Goal: Task Accomplishment & Management: Manage account settings

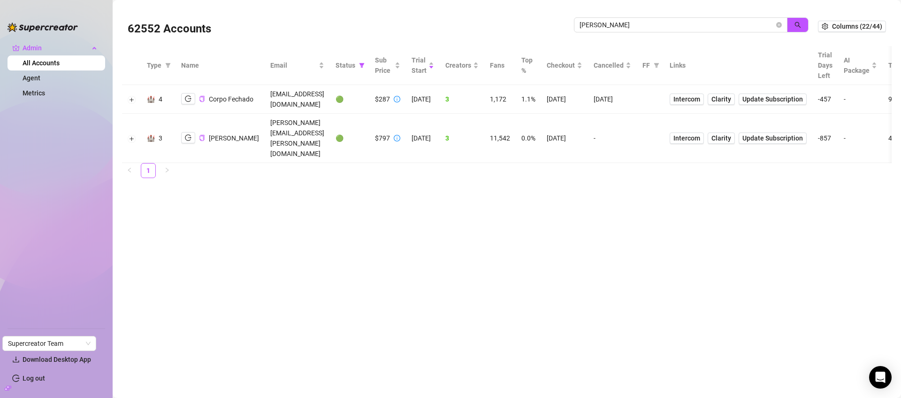
click at [688, 22] on input "josh" at bounding box center [677, 25] width 195 height 10
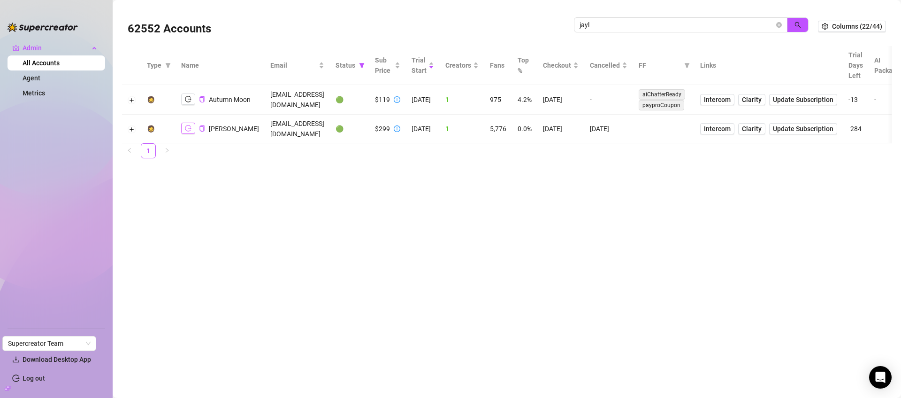
click at [184, 133] on button "button" at bounding box center [188, 128] width 14 height 11
click at [665, 24] on input "jayl" at bounding box center [677, 25] width 195 height 10
paste input "SBlgdg4p48TD7T921C57K6Oo9oA2"
click at [801, 25] on icon "search" at bounding box center [798, 25] width 7 height 7
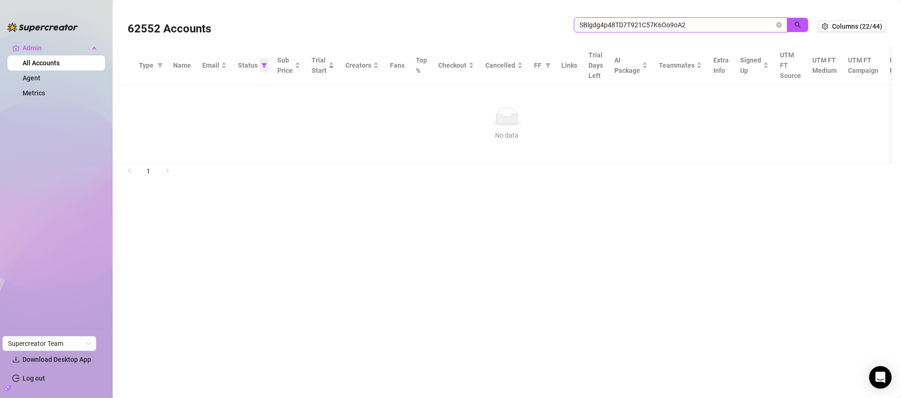
type input "SBlgdg4p48TD7T921C57K6Oo9oA2"
click at [262, 65] on icon "filter" at bounding box center [265, 65] width 6 height 6
click at [235, 113] on span "🟢 Active" at bounding box center [227, 114] width 31 height 8
checkbox input "false"
click at [257, 157] on button "OK" at bounding box center [255, 162] width 15 height 11
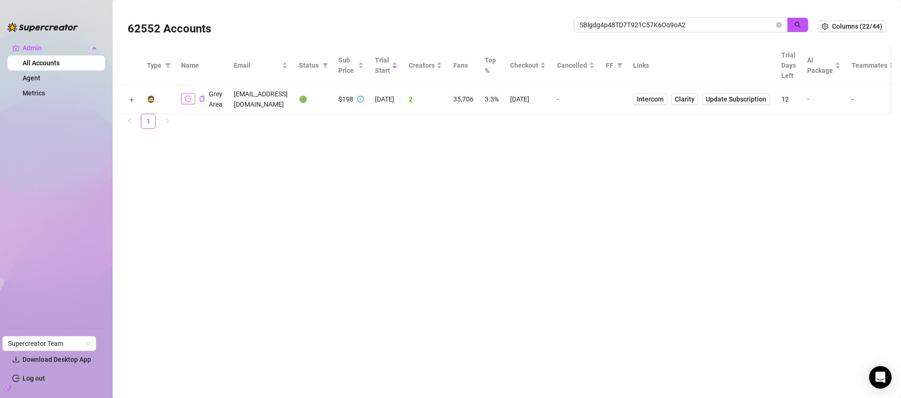
click at [185, 99] on icon "logout" at bounding box center [188, 98] width 7 height 7
drag, startPoint x: 131, startPoint y: 101, endPoint x: 139, endPoint y: 110, distance: 12.0
click at [131, 101] on button "Expand row" at bounding box center [132, 100] width 8 height 8
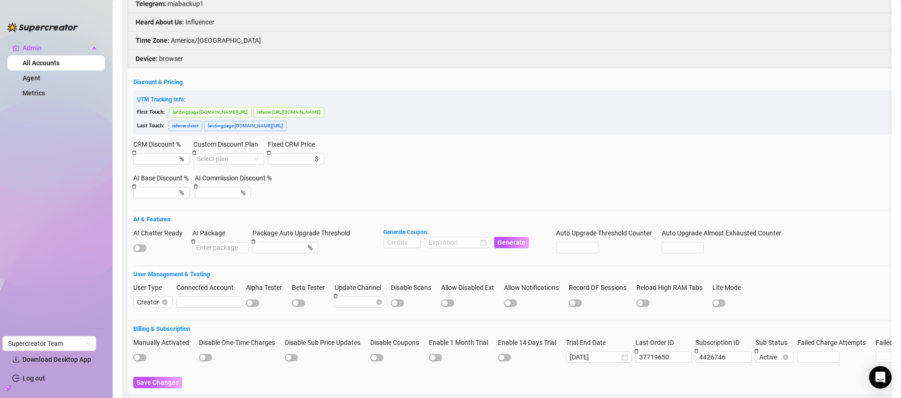
scroll to position [182, 0]
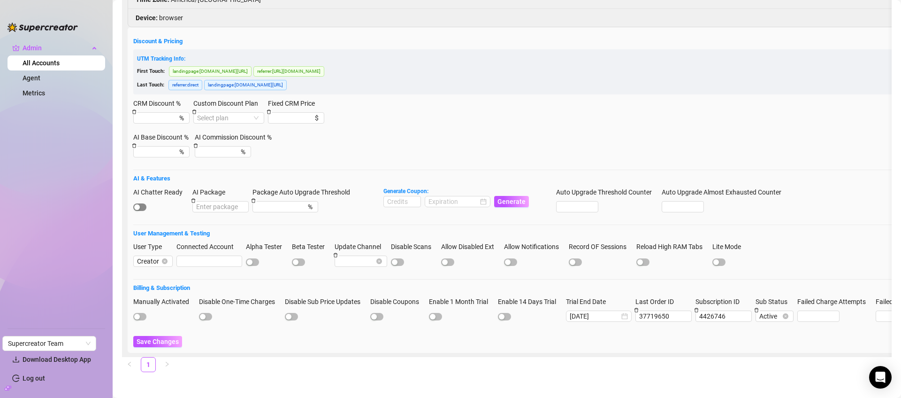
click at [139, 208] on div "button" at bounding box center [137, 207] width 6 height 6
click at [162, 342] on span "Save Changes" at bounding box center [158, 342] width 42 height 8
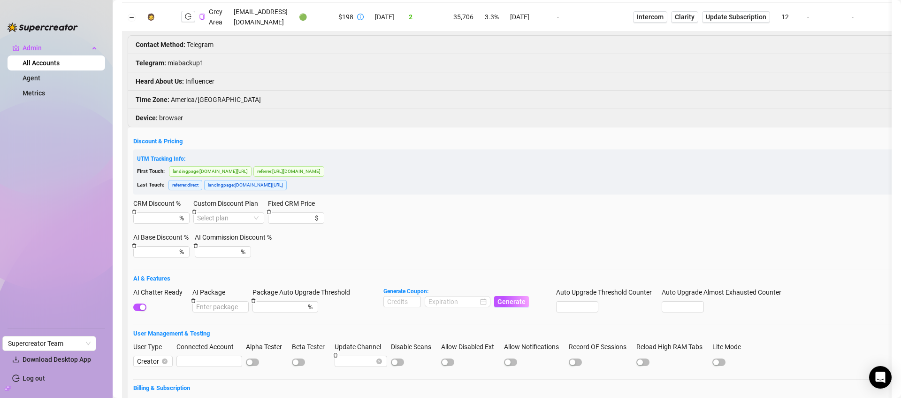
scroll to position [0, 0]
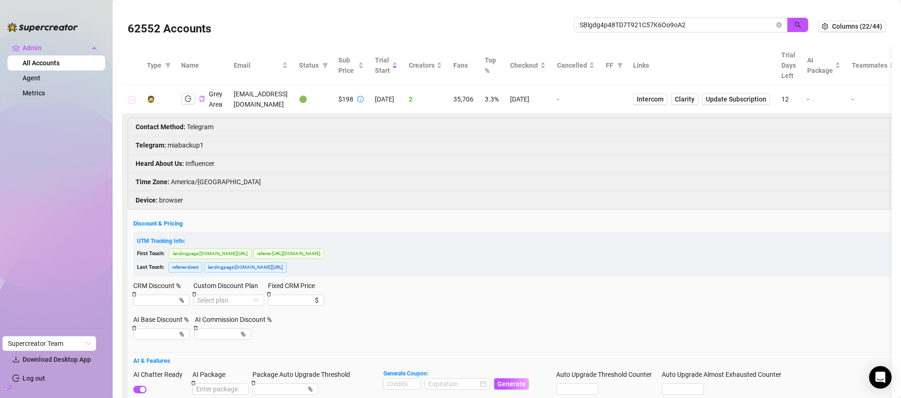
click at [131, 98] on button "Collapse row" at bounding box center [132, 100] width 8 height 8
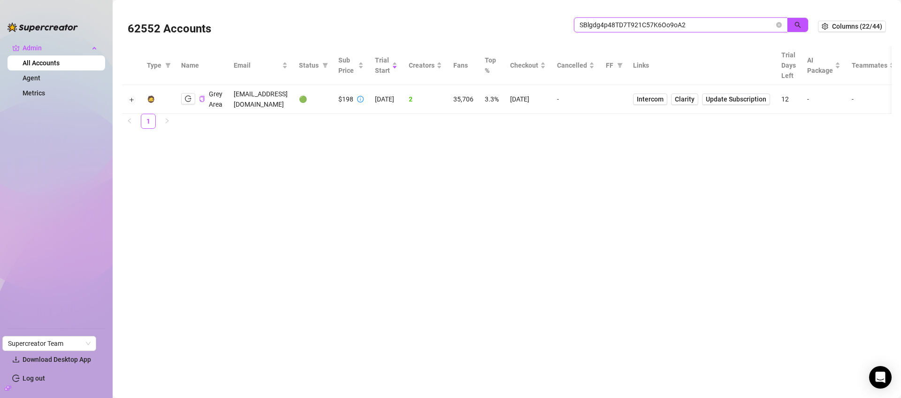
click at [667, 24] on input "SBlgdg4p48TD7T921C57K6Oo9oA2" at bounding box center [677, 25] width 195 height 10
type input "barb"
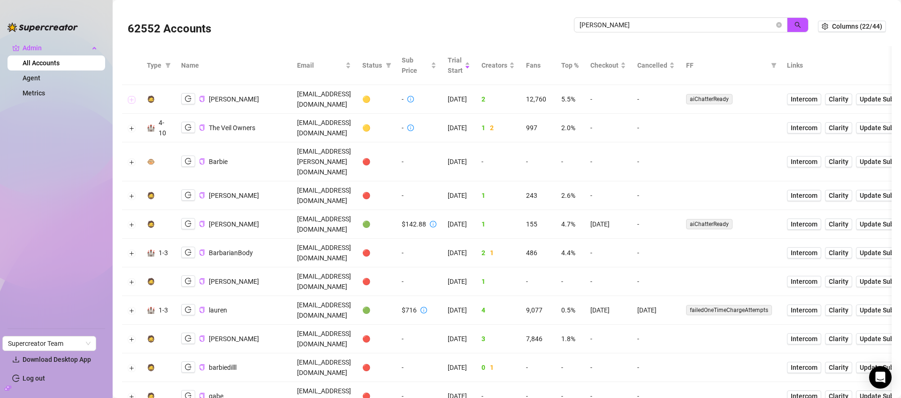
click at [134, 96] on button "Expand row" at bounding box center [132, 100] width 8 height 8
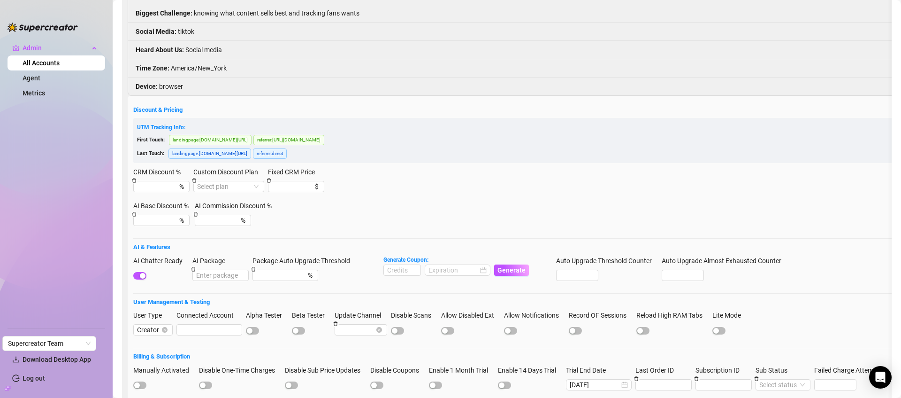
scroll to position [38, 0]
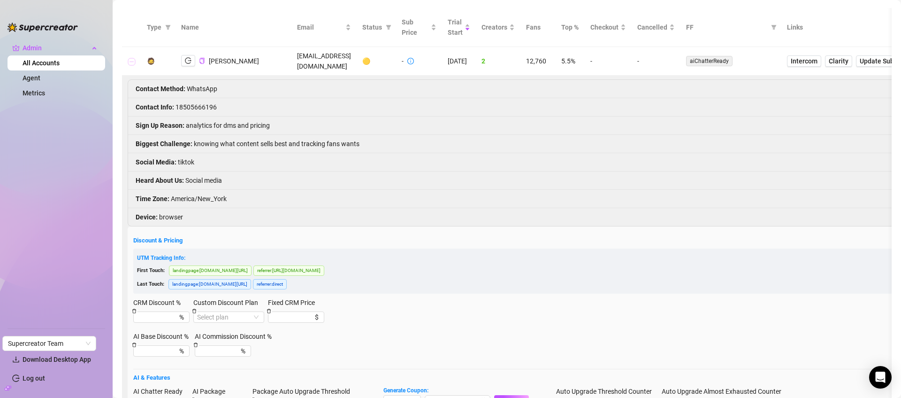
click at [131, 58] on button "Collapse row" at bounding box center [132, 62] width 8 height 8
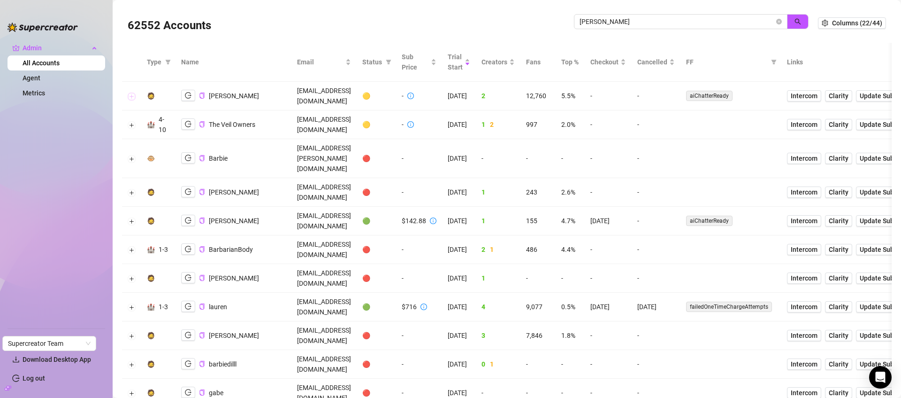
scroll to position [0, 0]
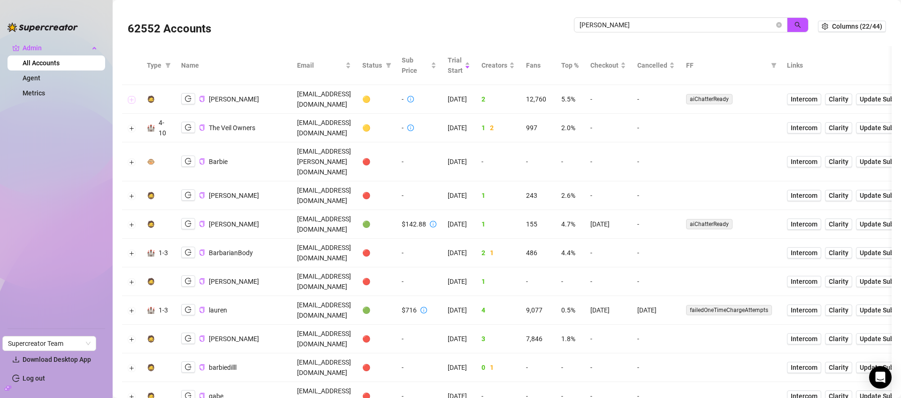
drag, startPoint x: 773, startPoint y: 24, endPoint x: 752, endPoint y: 0, distance: 32.2
click at [777, 23] on icon "close-circle" at bounding box center [780, 25] width 6 height 6
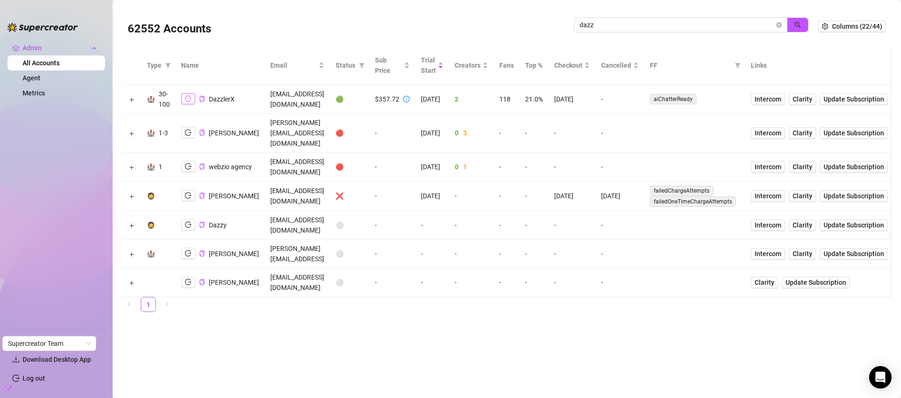
click at [187, 98] on icon "logout" at bounding box center [188, 98] width 7 height 7
click at [636, 25] on input "dazz" at bounding box center [677, 25] width 195 height 10
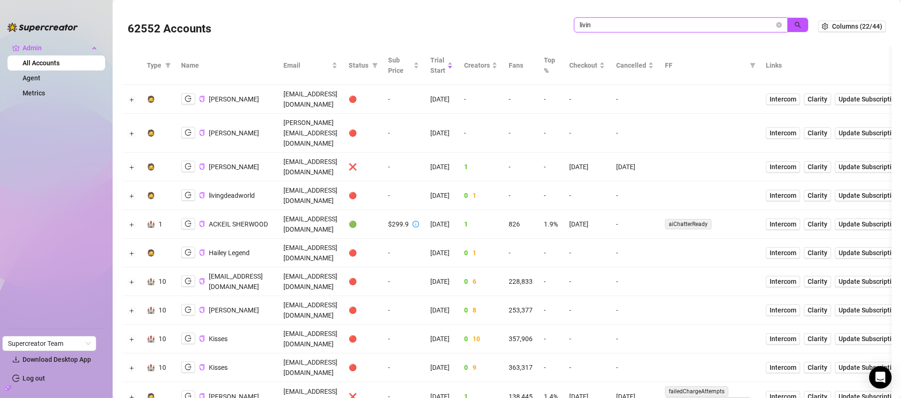
click at [628, 25] on input "livin" at bounding box center [677, 25] width 195 height 10
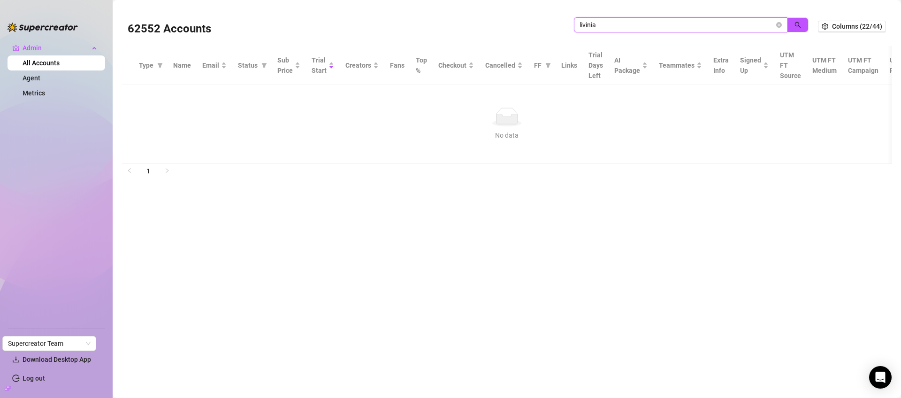
click at [591, 27] on input "livinia" at bounding box center [677, 25] width 195 height 10
paste input "urfavonlinesloot"
click at [800, 22] on icon "search" at bounding box center [798, 25] width 7 height 7
click at [648, 23] on input "urfavonlinesloot" at bounding box center [677, 25] width 195 height 10
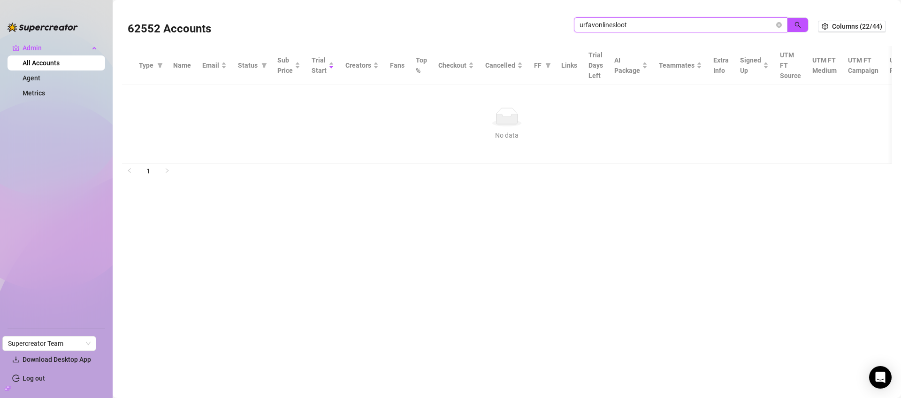
click at [648, 23] on input "urfavonlinesloot" at bounding box center [677, 25] width 195 height 10
click at [649, 23] on input "urfavonlinesloot" at bounding box center [677, 25] width 195 height 10
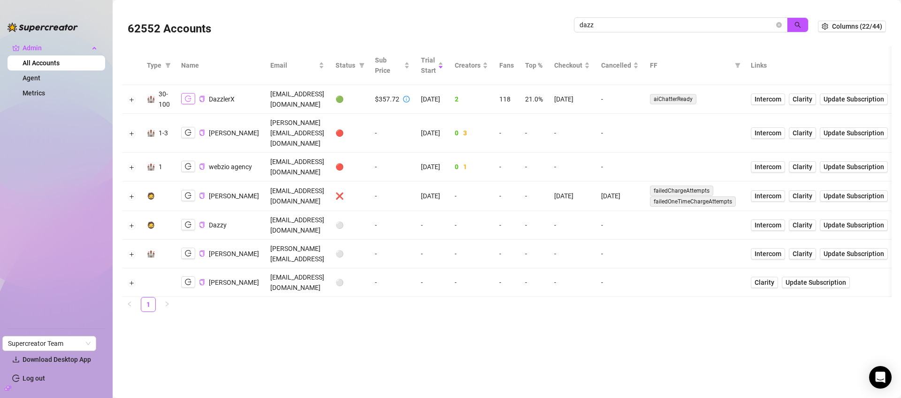
click at [187, 98] on icon "logout" at bounding box center [188, 98] width 7 height 7
click at [633, 26] on input "dazz" at bounding box center [677, 25] width 195 height 10
type input "mad"
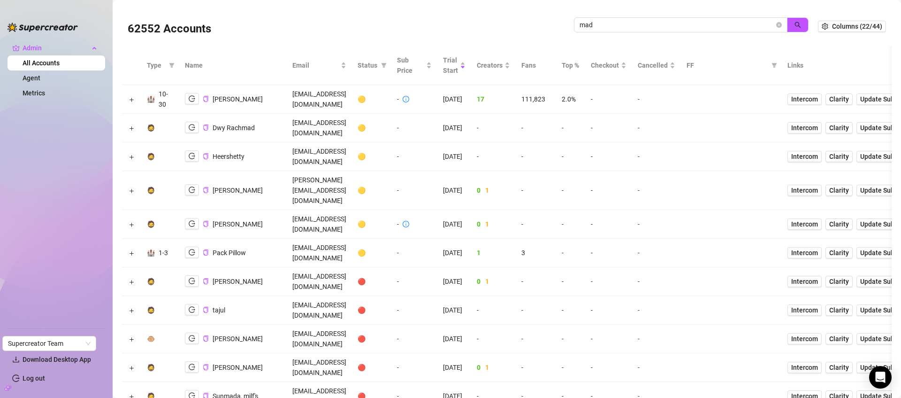
click at [681, 238] on td "-" at bounding box center [656, 252] width 49 height 29
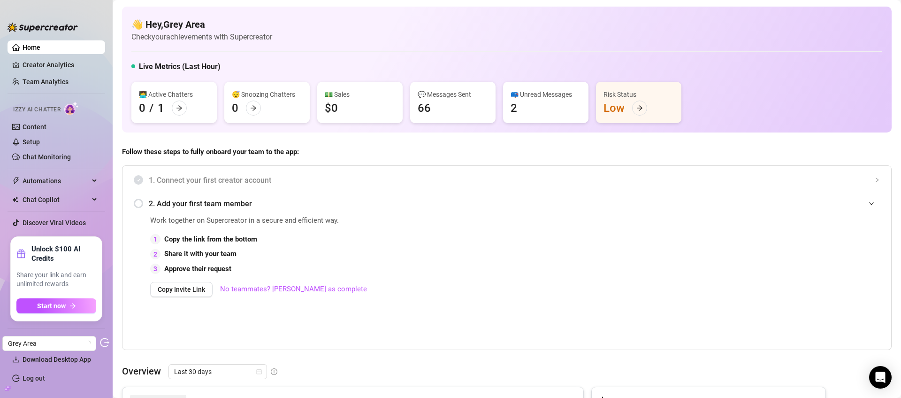
click at [8, 385] on icon "build" at bounding box center [8, 388] width 7 height 7
click at [9, 388] on icon "build" at bounding box center [8, 387] width 7 height 4
click at [41, 342] on link "Settings" at bounding box center [35, 341] width 25 height 8
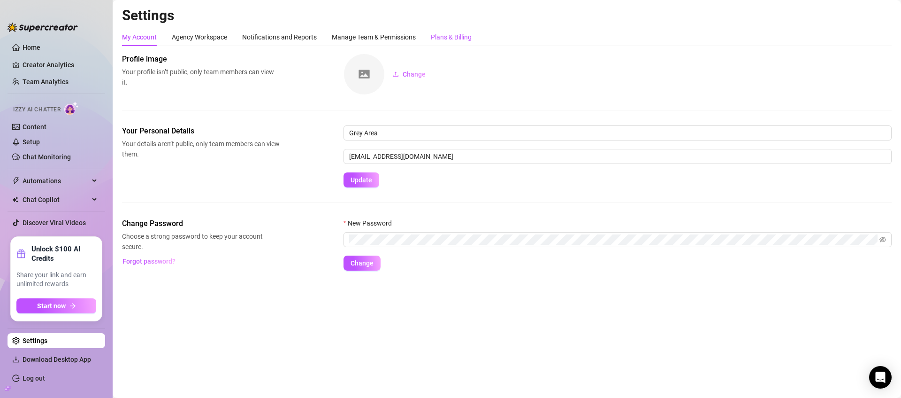
click at [454, 37] on div "Plans & Billing" at bounding box center [451, 37] width 41 height 10
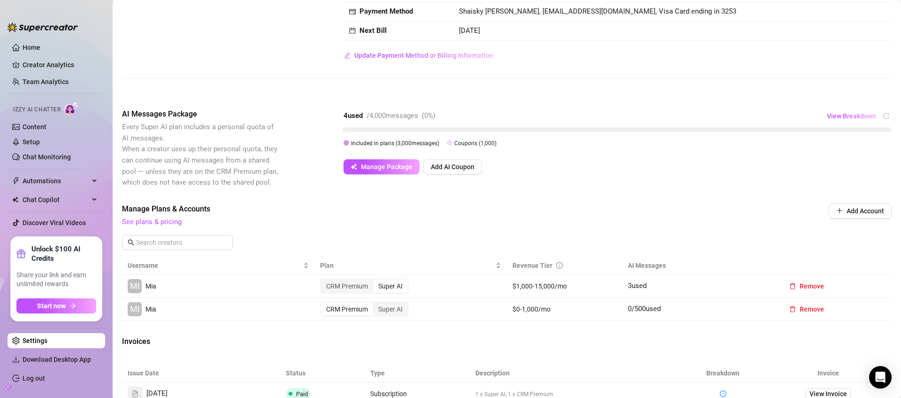
scroll to position [81, 0]
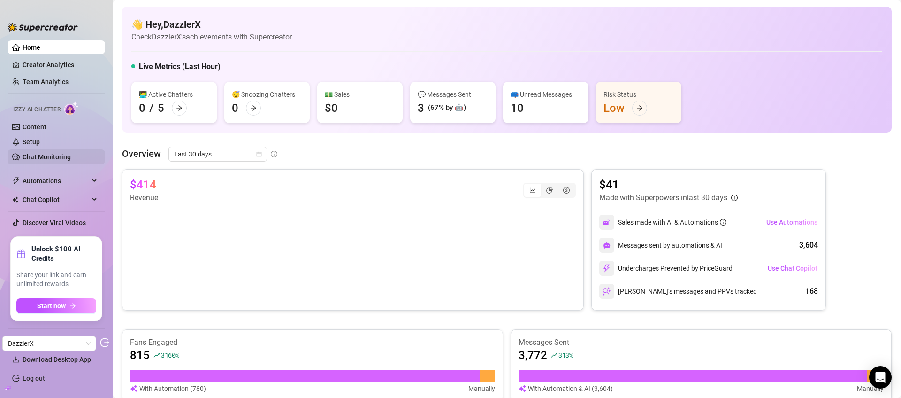
click at [43, 154] on link "Chat Monitoring" at bounding box center [47, 157] width 48 height 8
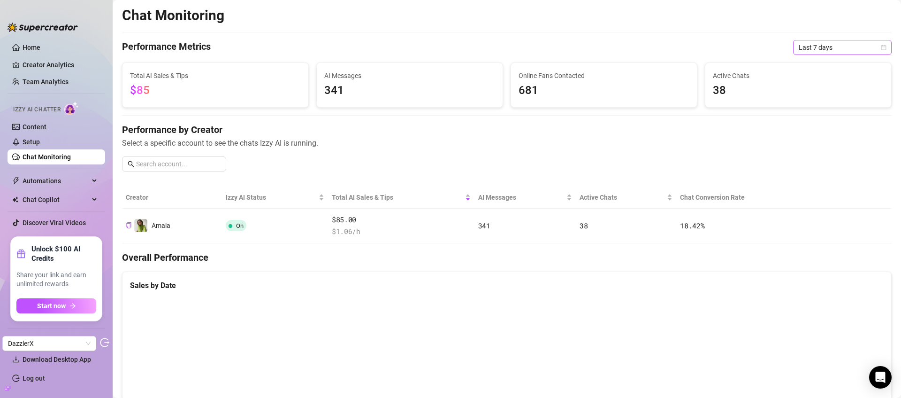
click at [823, 43] on span "Last 7 days" at bounding box center [842, 47] width 87 height 14
click at [824, 111] on div "Last 90 days" at bounding box center [836, 111] width 84 height 10
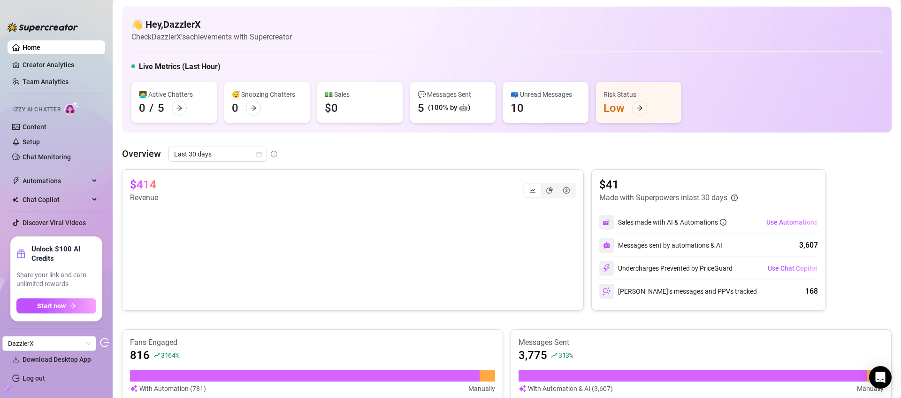
click at [7, 386] on icon "build" at bounding box center [8, 387] width 7 height 4
click at [36, 339] on link "Settings" at bounding box center [35, 341] width 25 height 8
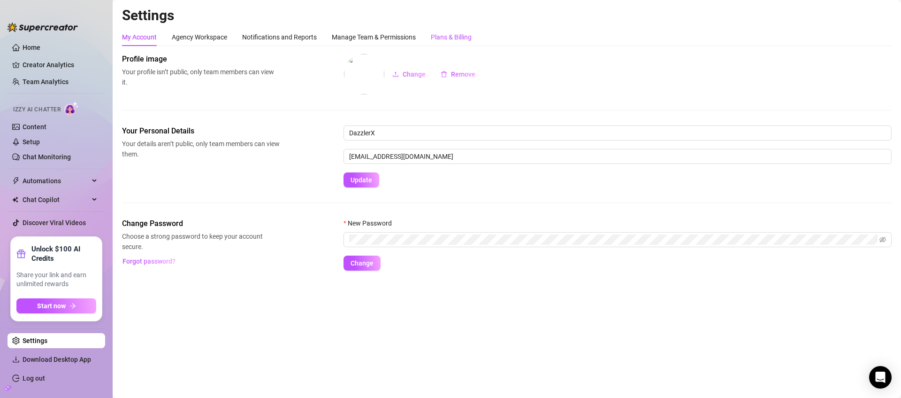
click at [463, 33] on div "Plans & Billing" at bounding box center [451, 37] width 41 height 10
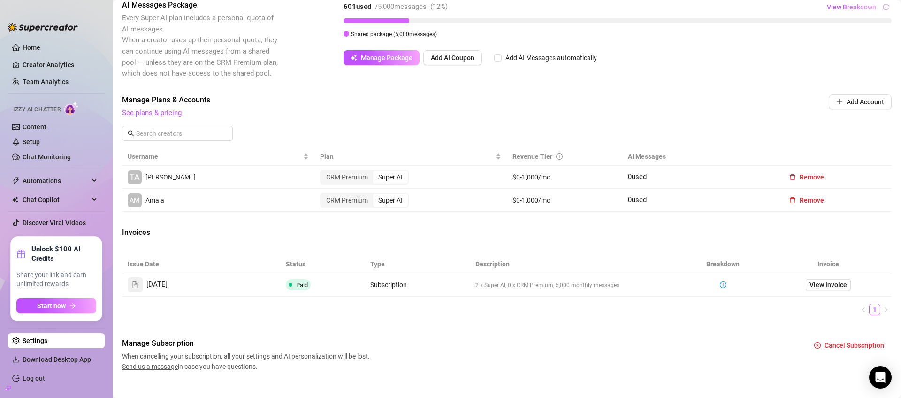
scroll to position [196, 0]
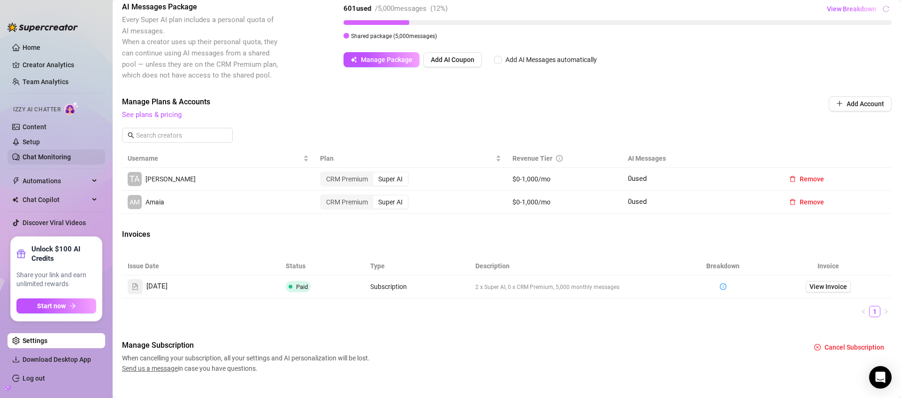
click at [45, 155] on link "Chat Monitoring" at bounding box center [47, 157] width 48 height 8
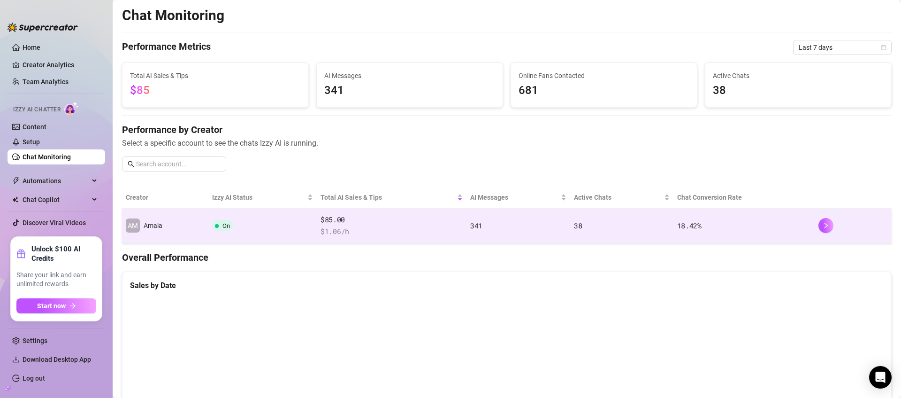
click at [286, 223] on td "On" at bounding box center [262, 225] width 108 height 35
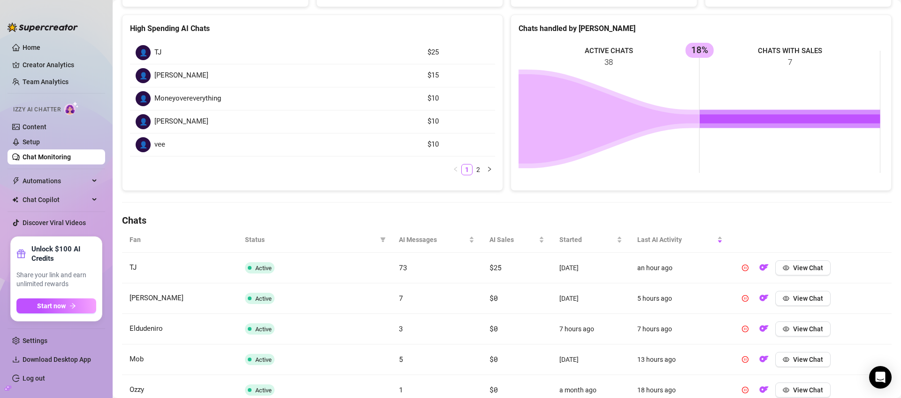
scroll to position [160, 0]
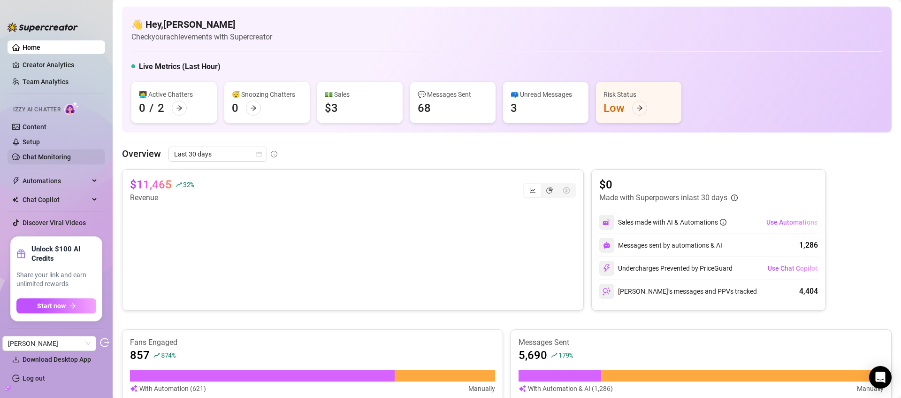
click at [44, 158] on link "Chat Monitoring" at bounding box center [47, 157] width 48 height 8
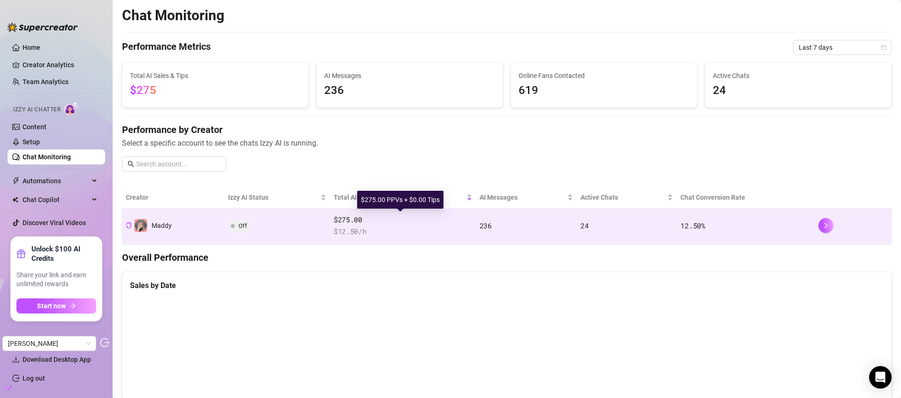
click at [430, 223] on span "$275.00" at bounding box center [403, 219] width 138 height 11
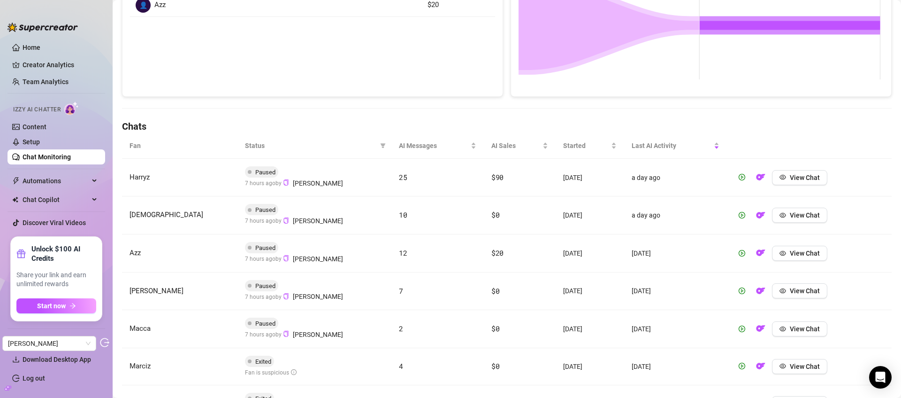
scroll to position [268, 0]
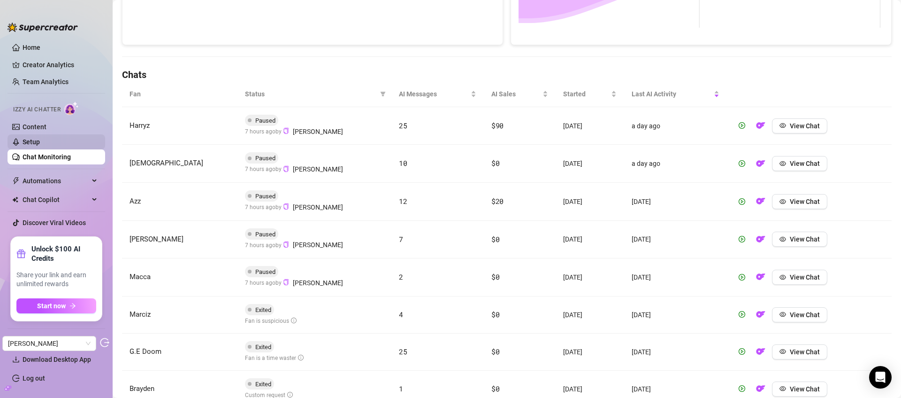
click at [28, 138] on link "Setup" at bounding box center [31, 142] width 17 height 8
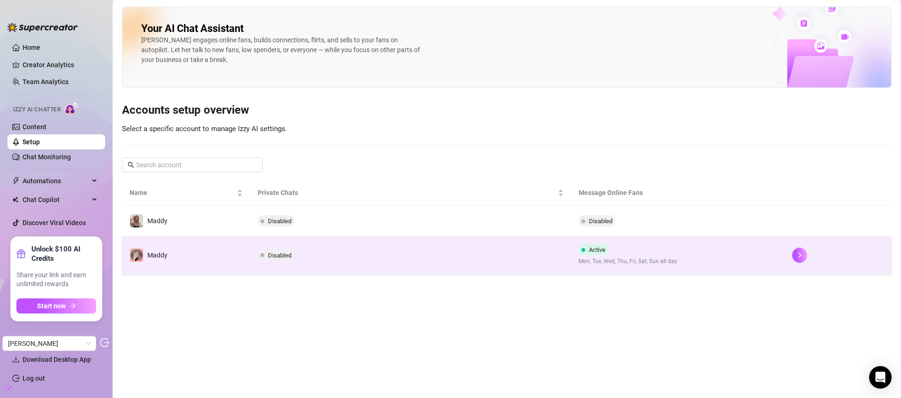
click at [200, 247] on td "Maddy" at bounding box center [186, 255] width 128 height 38
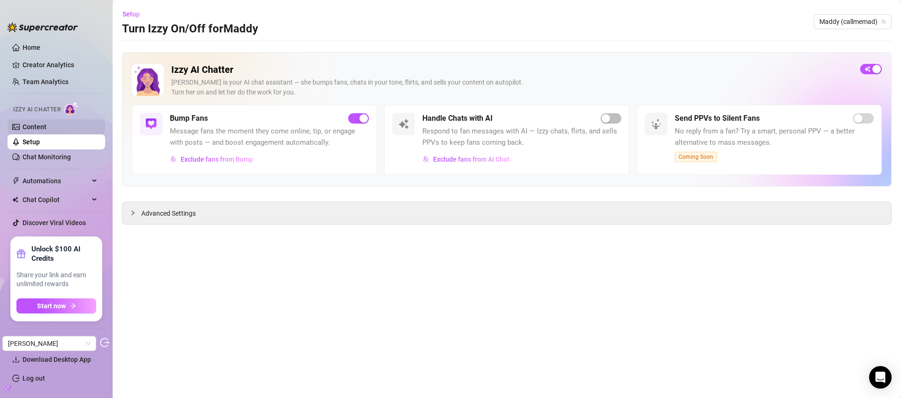
click at [23, 127] on link "Content" at bounding box center [35, 127] width 24 height 8
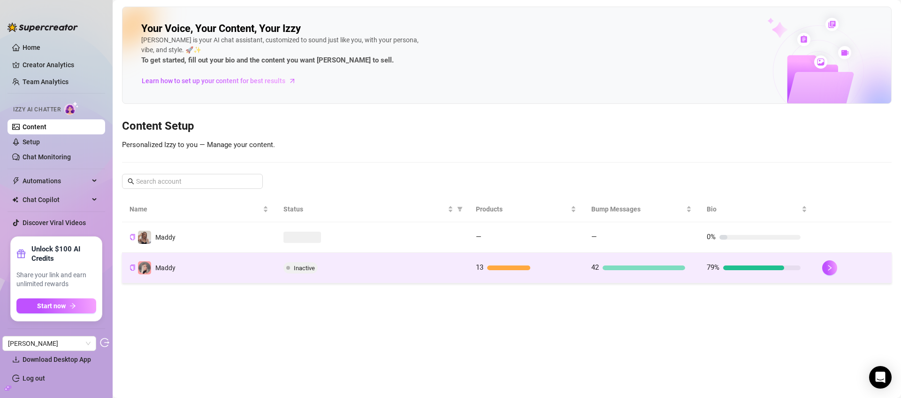
click at [209, 270] on td "Maddy" at bounding box center [199, 268] width 154 height 31
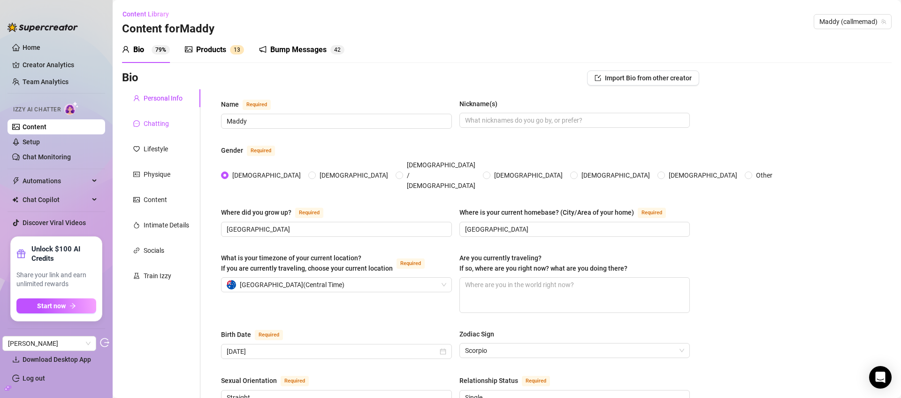
click at [156, 124] on div "Chatting" at bounding box center [156, 123] width 25 height 10
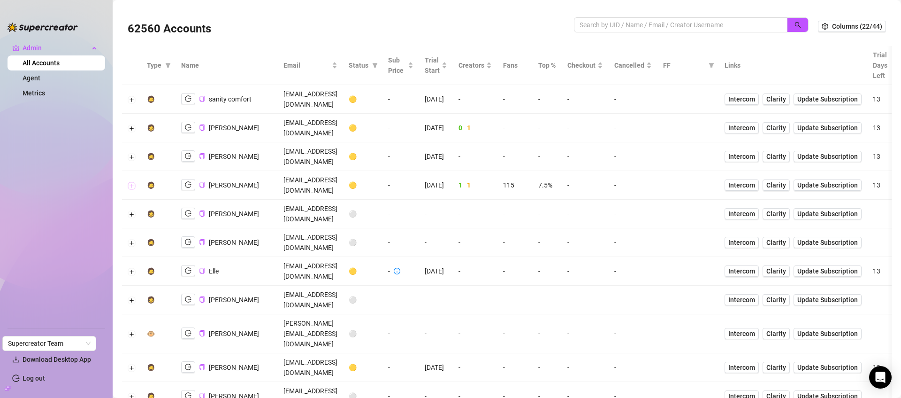
click at [134, 182] on button "Expand row" at bounding box center [132, 186] width 8 height 8
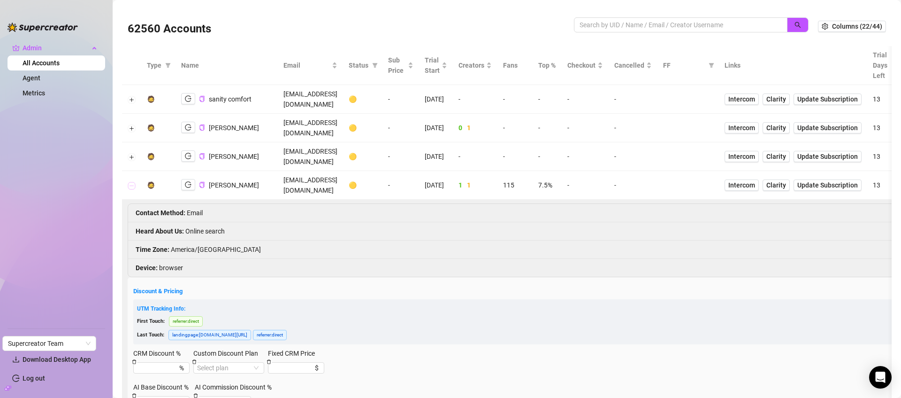
click at [134, 182] on button "Collapse row" at bounding box center [132, 186] width 8 height 8
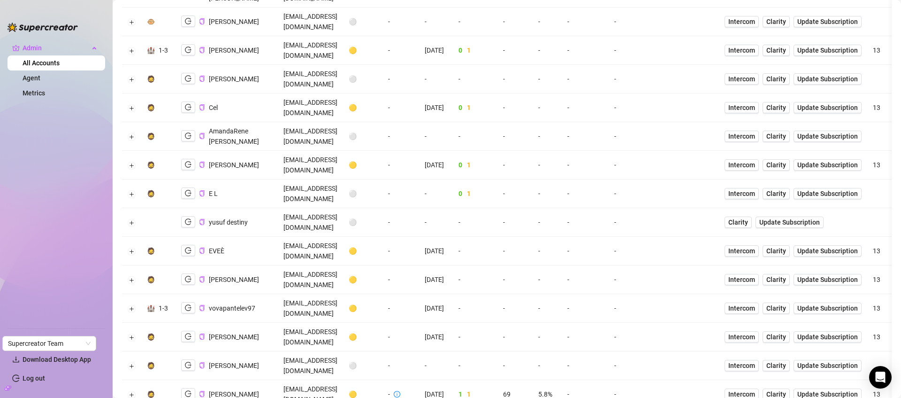
scroll to position [490, 0]
click at [132, 390] on button "Expand row" at bounding box center [132, 394] width 8 height 8
click at [132, 390] on button "Collapse row" at bounding box center [132, 394] width 8 height 8
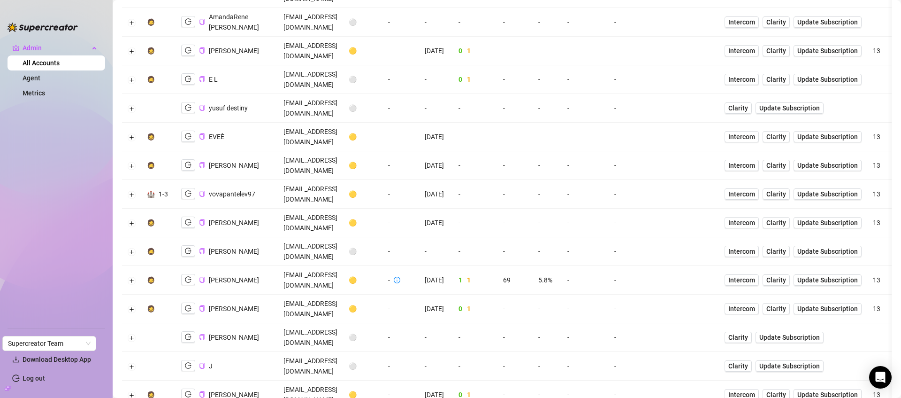
scroll to position [615, 0]
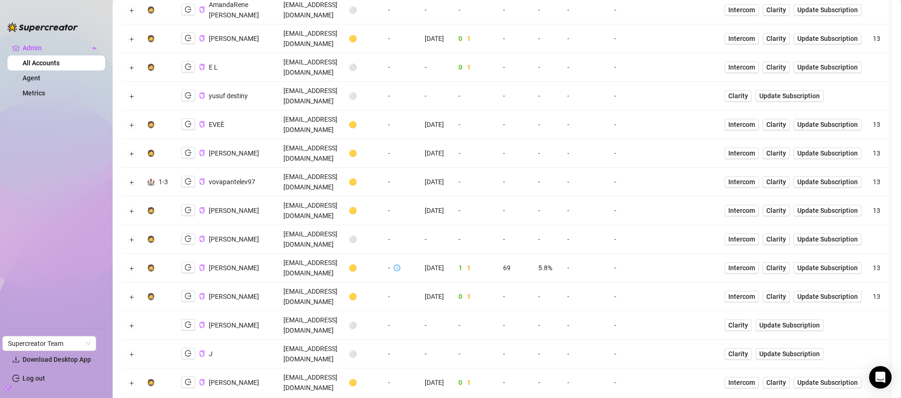
click at [28, 95] on link "Metrics" at bounding box center [34, 93] width 23 height 8
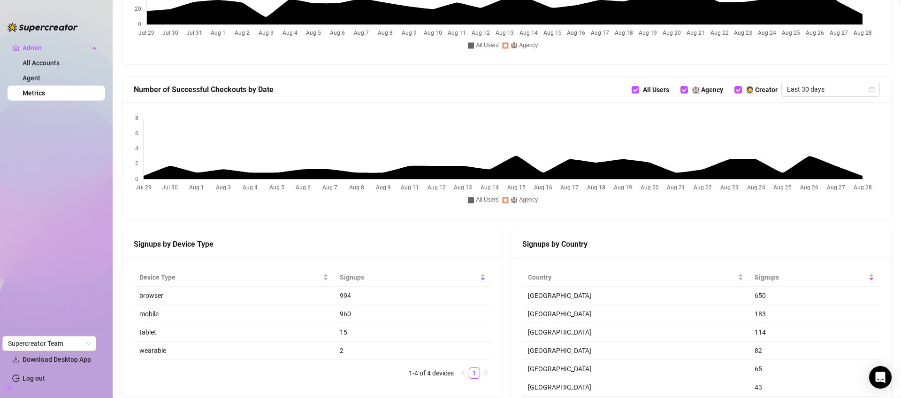
drag, startPoint x: 851, startPoint y: 149, endPoint x: 843, endPoint y: 149, distance: 8.0
click at [850, 150] on canvas at bounding box center [503, 161] width 739 height 94
